Goal: Task Accomplishment & Management: Manage account settings

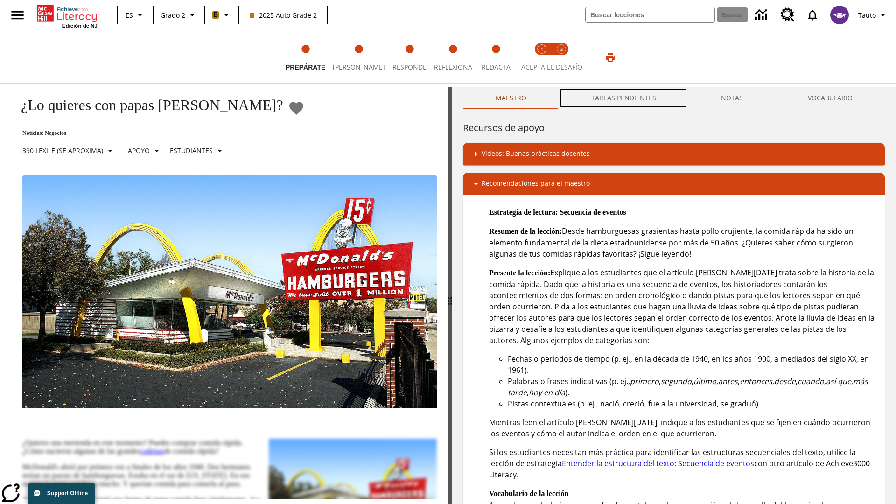
click at [624, 98] on button "TAREAS PENDIENTES" at bounding box center [623, 98] width 130 height 22
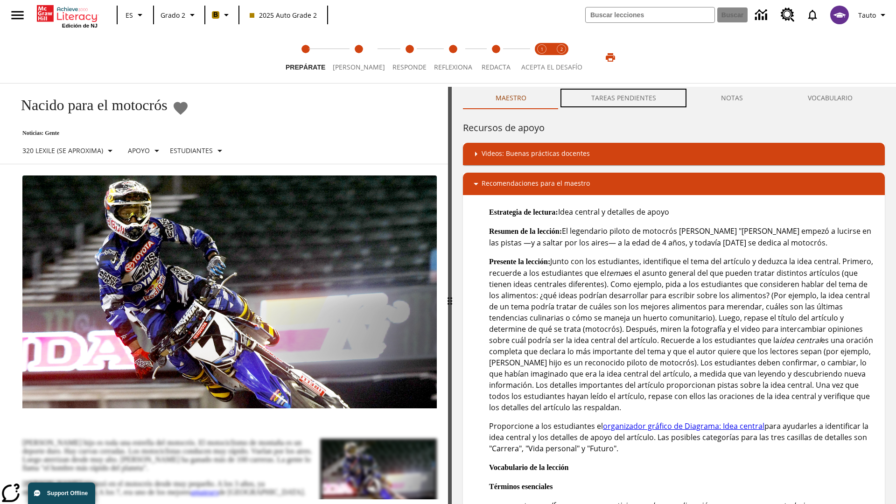
click at [624, 98] on button "TAREAS PENDIENTES" at bounding box center [623, 98] width 130 height 22
